Goal: Task Accomplishment & Management: Check status

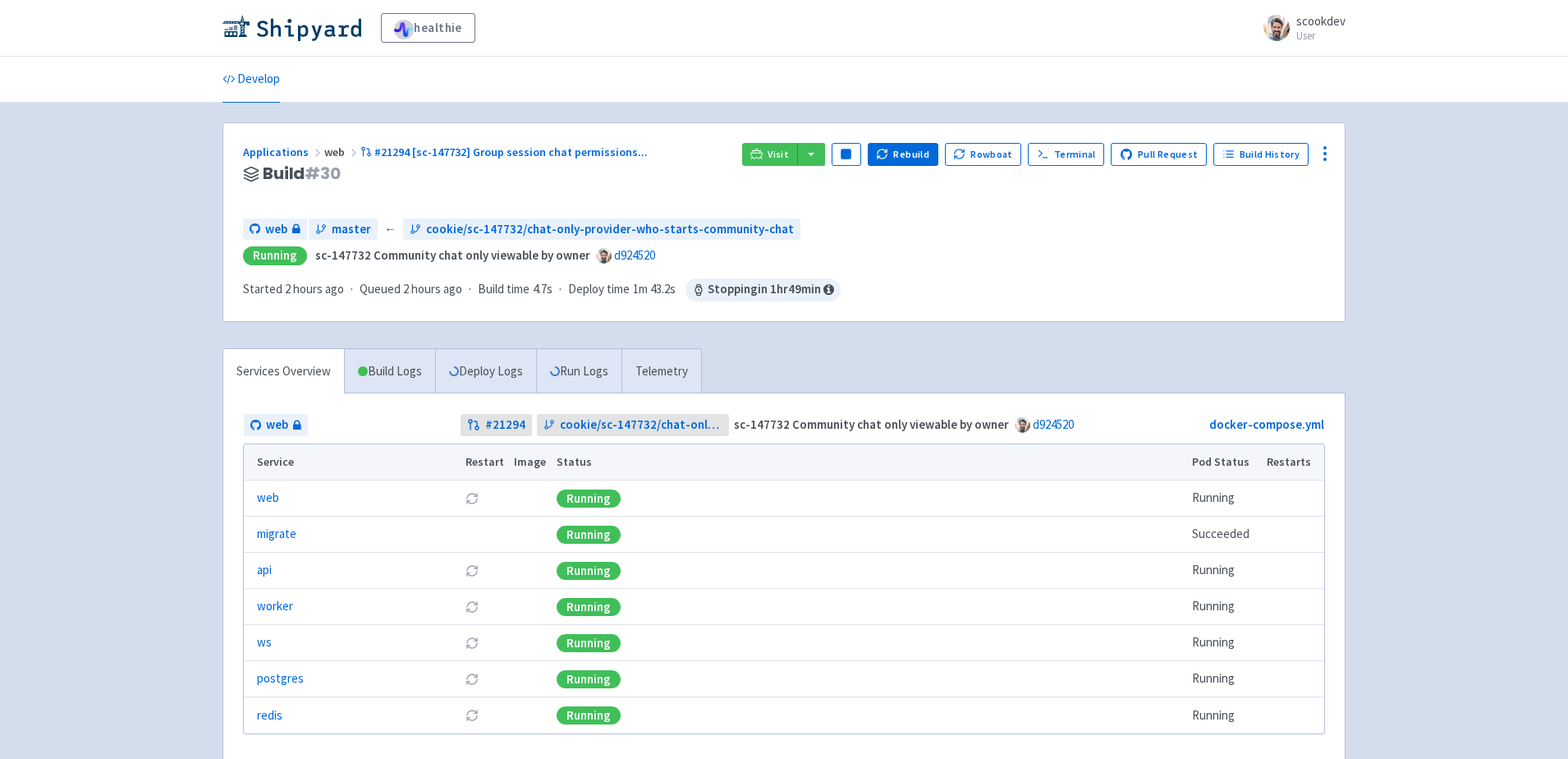
click at [1076, 511] on td "Running" at bounding box center [870, 498] width 635 height 36
